Goal: Information Seeking & Learning: Compare options

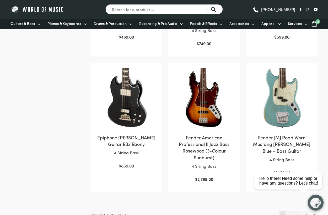
scroll to position [381, 0]
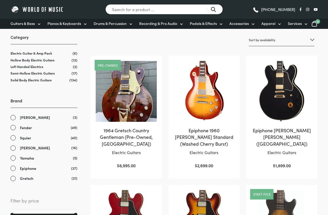
scroll to position [86, 0]
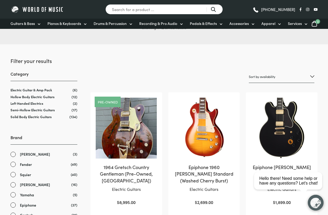
scroll to position [105, 0]
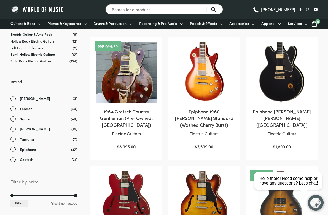
click at [19, 100] on link "[PERSON_NAME]" at bounding box center [43, 98] width 67 height 6
click at [14, 101] on link "[PERSON_NAME]" at bounding box center [43, 98] width 67 height 6
click at [15, 111] on link "Fender" at bounding box center [43, 109] width 67 height 6
click at [13, 121] on link "Squier" at bounding box center [43, 119] width 67 height 6
click at [12, 132] on link "[PERSON_NAME]" at bounding box center [43, 129] width 67 height 6
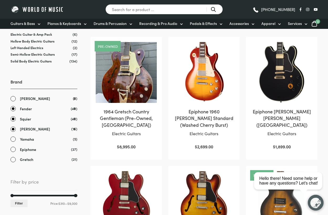
click at [12, 141] on link "Yamaha" at bounding box center [43, 139] width 67 height 6
click at [11, 152] on link "Epiphone" at bounding box center [43, 149] width 67 height 6
click at [11, 162] on link "Gretsch" at bounding box center [43, 159] width 67 height 6
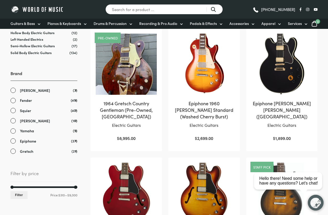
click at [14, 93] on link "[PERSON_NAME]" at bounding box center [43, 90] width 67 height 6
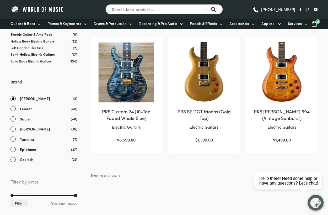
click at [15, 94] on div "Brand Clear Paul Reed Smith (3) Fender (49) Squier (40) Gibson (16) Yamaha (5) …" at bounding box center [43, 121] width 67 height 84
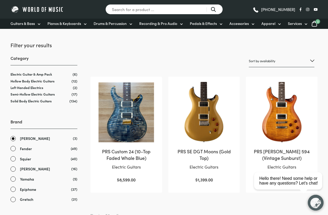
scroll to position [65, 0]
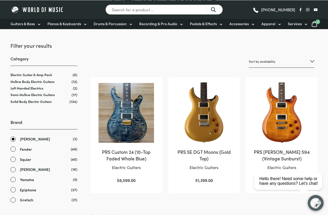
click at [14, 141] on link "[PERSON_NAME]" at bounding box center [43, 139] width 67 height 6
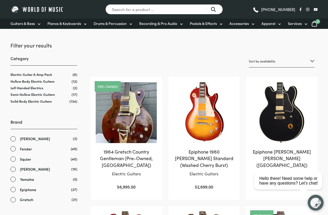
click at [12, 151] on link "Fender" at bounding box center [43, 149] width 67 height 6
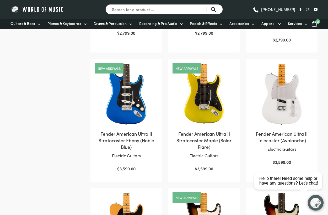
scroll to position [502, 0]
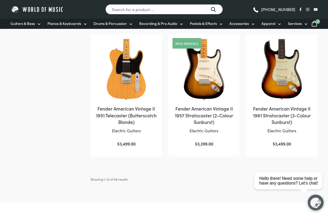
click at [285, 157] on html "close Hello there! Need some help or have any questions? Let's chat!" at bounding box center [290, 157] width 76 height 0
click at [318, 157] on html "close Hello there! Need some help or have any questions? Let's chat!" at bounding box center [290, 157] width 76 height 0
click at [316, 175] on link "→" at bounding box center [314, 178] width 7 height 7
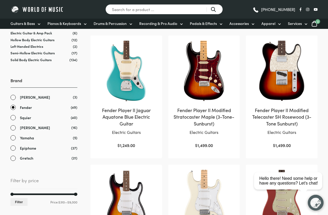
scroll to position [106, 0]
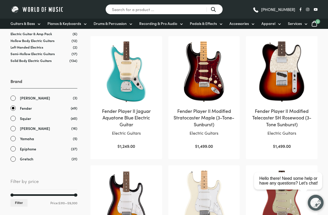
click at [18, 111] on link "Fender" at bounding box center [43, 108] width 67 height 6
click at [14, 142] on link "Yamaha" at bounding box center [43, 139] width 67 height 6
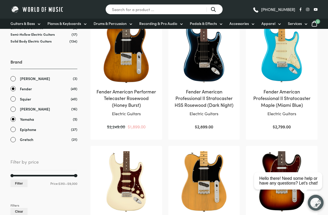
scroll to position [125, 0]
